Goal: Task Accomplishment & Management: Manage account settings

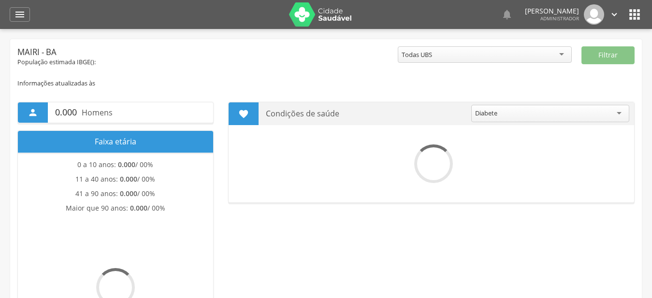
click at [636, 9] on icon "" at bounding box center [633, 14] width 15 height 15
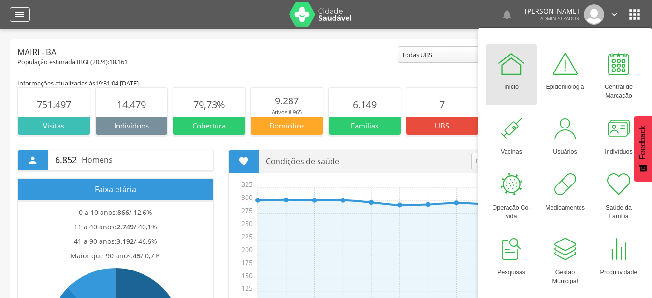
click at [21, 13] on icon "" at bounding box center [20, 15] width 12 height 12
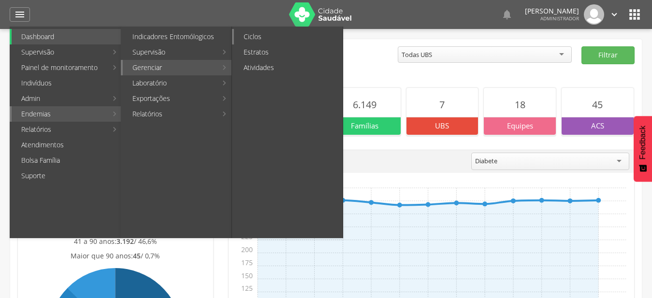
click at [285, 35] on link "Ciclos" at bounding box center [288, 36] width 109 height 15
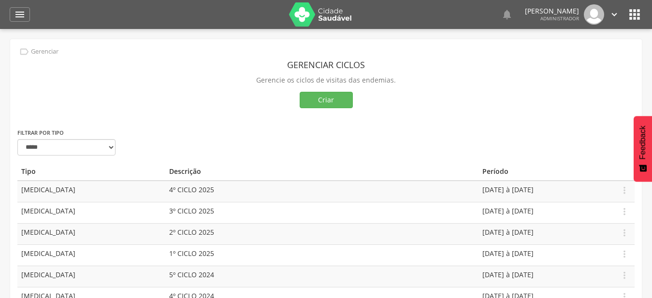
scroll to position [99, 0]
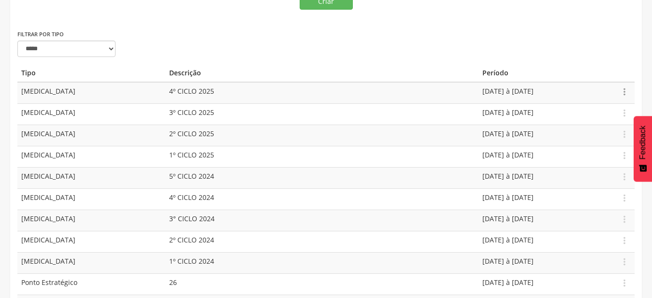
click at [625, 95] on icon "" at bounding box center [624, 91] width 11 height 11
click at [608, 62] on link "Editar" at bounding box center [590, 64] width 76 height 12
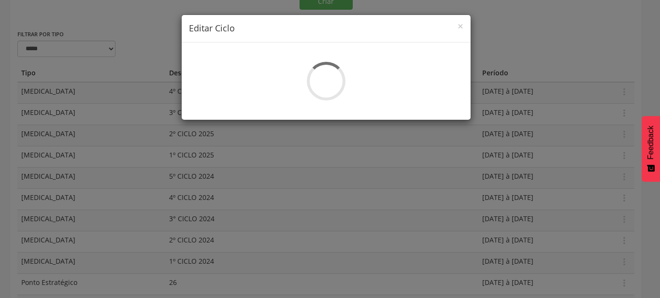
select select "*"
type input "**********"
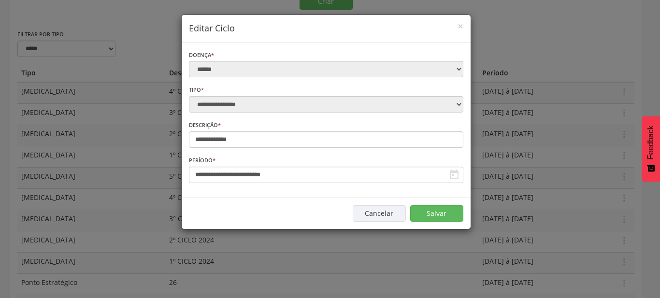
click at [453, 172] on icon "" at bounding box center [454, 175] width 12 height 12
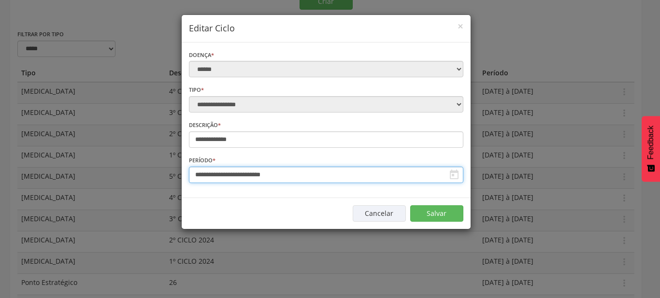
click at [436, 174] on input "**********" at bounding box center [326, 175] width 274 height 16
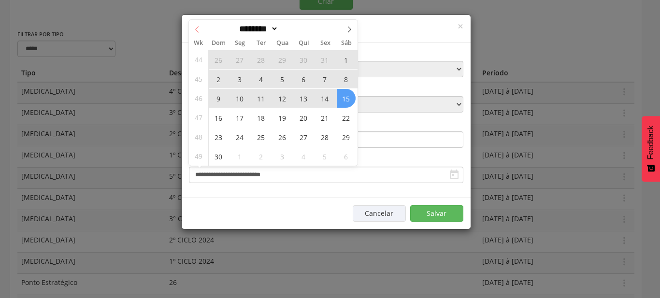
click at [198, 28] on icon at bounding box center [197, 29] width 7 height 7
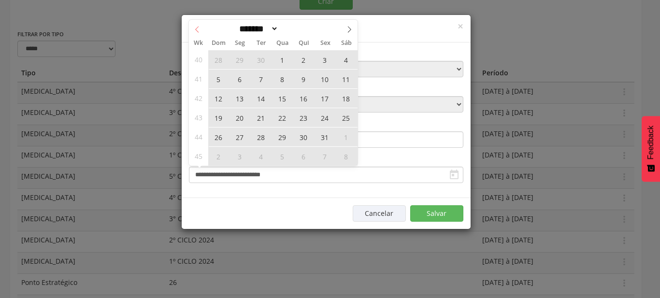
click at [198, 28] on icon at bounding box center [197, 29] width 7 height 7
select select "*"
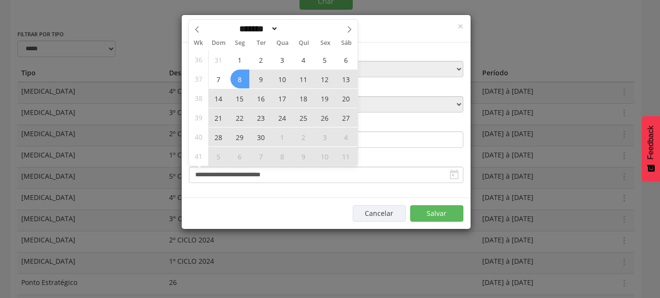
click at [446, 33] on h4 "Editar Ciclo" at bounding box center [326, 28] width 274 height 13
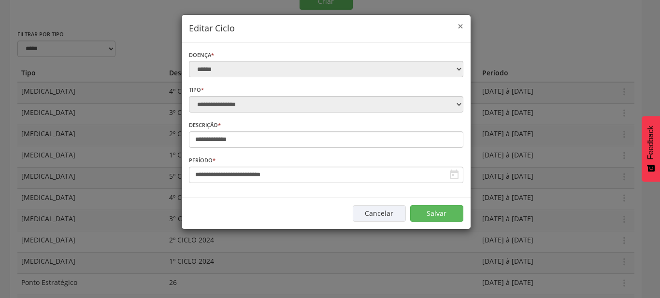
click at [461, 28] on span "×" at bounding box center [460, 26] width 6 height 14
